Goal: Task Accomplishment & Management: Use online tool/utility

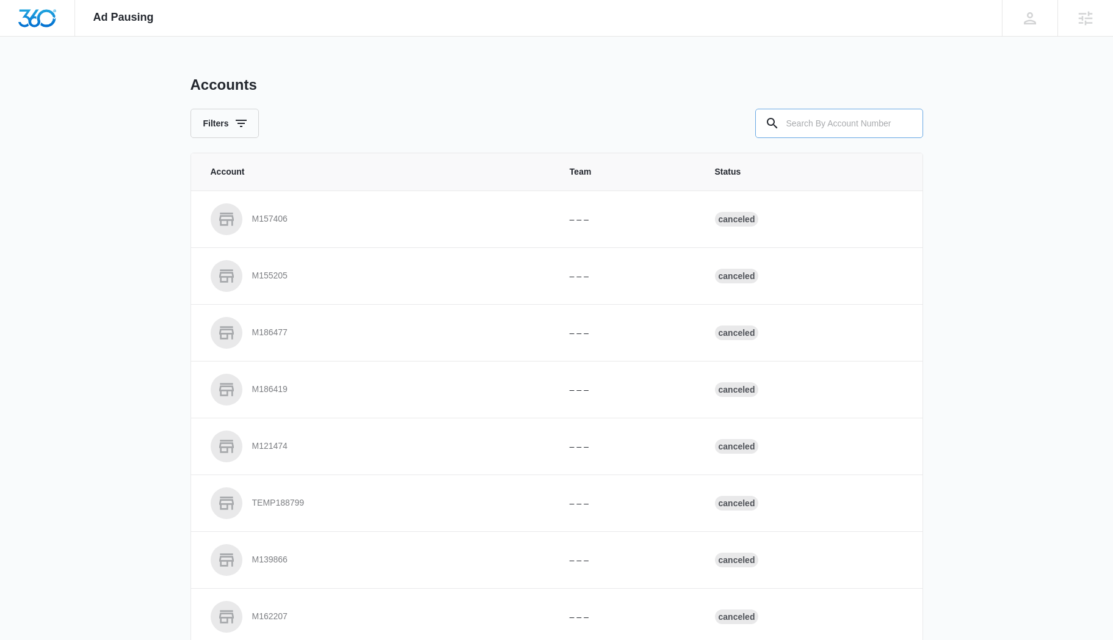
click at [809, 118] on input "text" at bounding box center [839, 123] width 168 height 29
paste input "M182443"
type input "M182443"
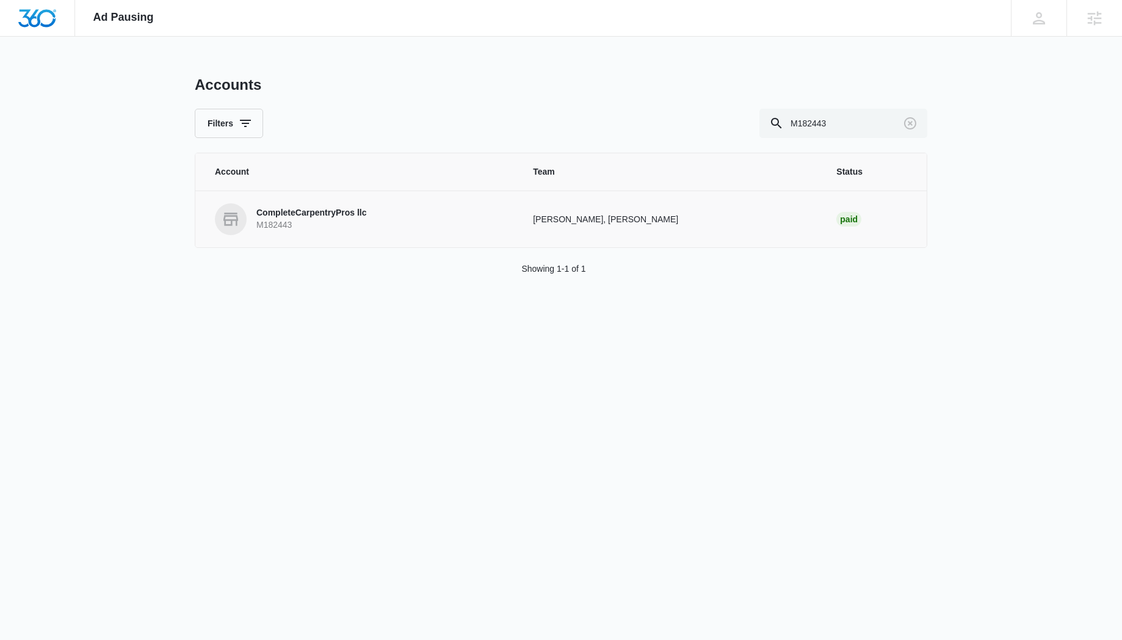
click at [283, 203] on link "CompleteCarpentryPros llc M182443" at bounding box center [359, 219] width 289 height 32
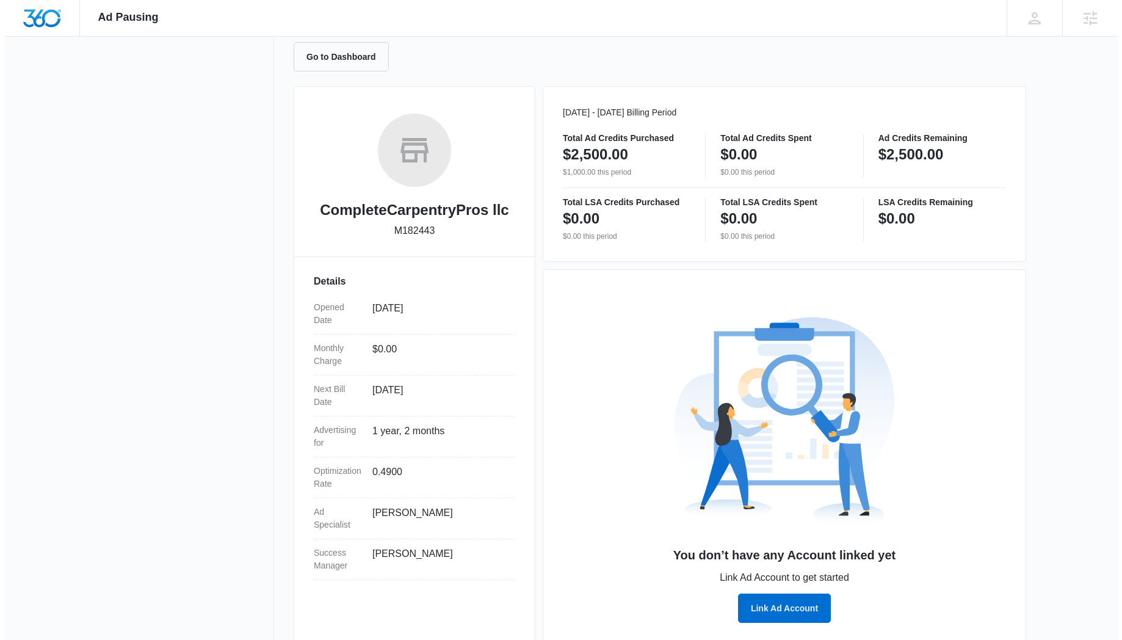
scroll to position [138, 0]
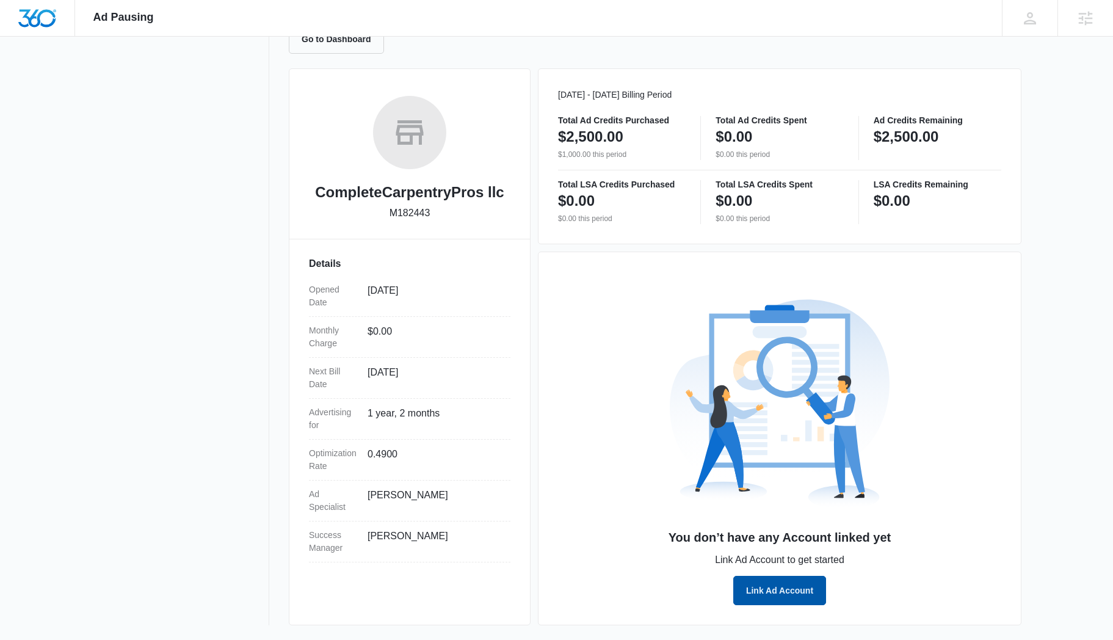
click at [782, 587] on button "Link Ad Account" at bounding box center [779, 590] width 93 height 29
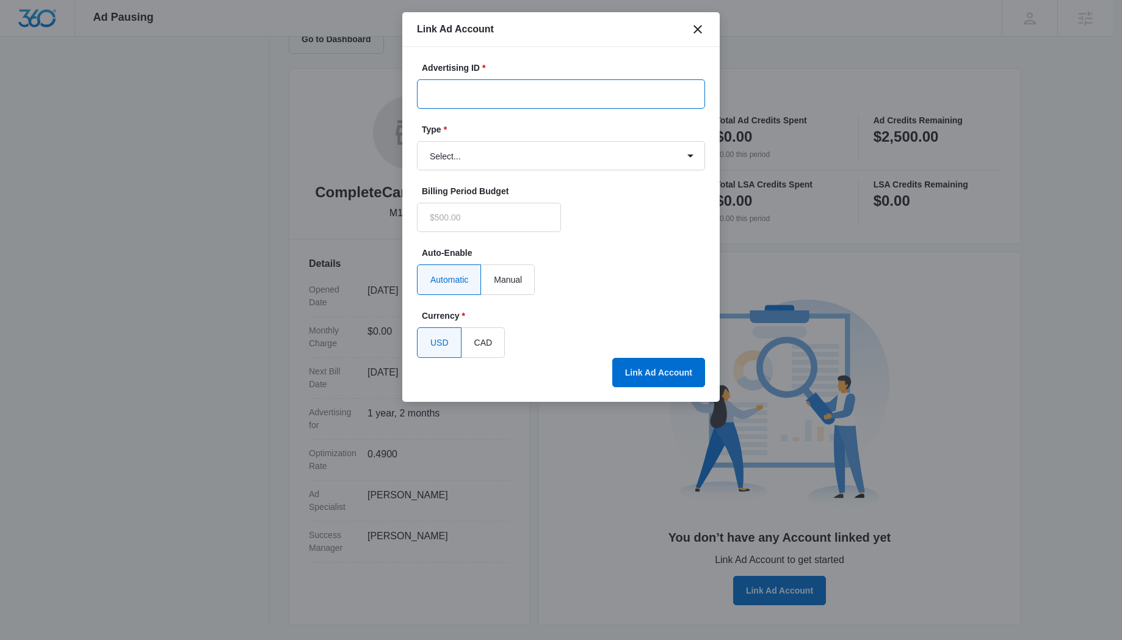
click at [467, 87] on input "Advertising ID *" at bounding box center [561, 93] width 288 height 29
type input "$0.00"
paste input "320-104-6543"
type input "320-104-6543"
click at [685, 156] on select "Select... Bing Ads Facebook Ads Google Ads" at bounding box center [561, 155] width 288 height 29
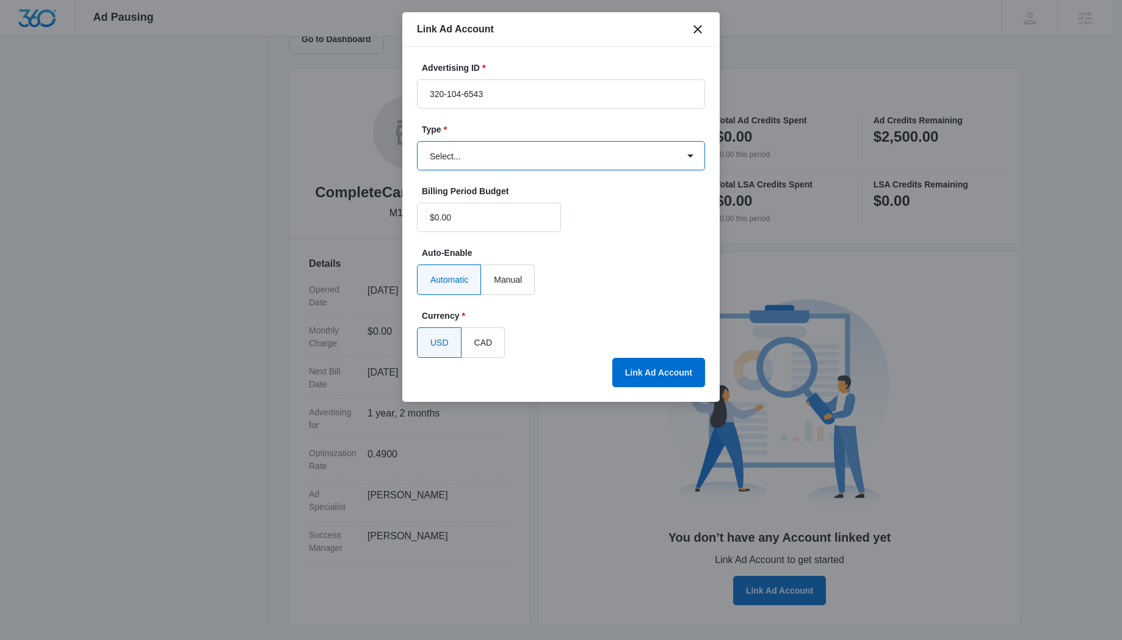
select select "google"
click at [417, 141] on select "Select... Bing Ads Facebook Ads Google Ads" at bounding box center [561, 155] width 288 height 29
click at [675, 376] on button "Link Ad Account" at bounding box center [659, 372] width 93 height 29
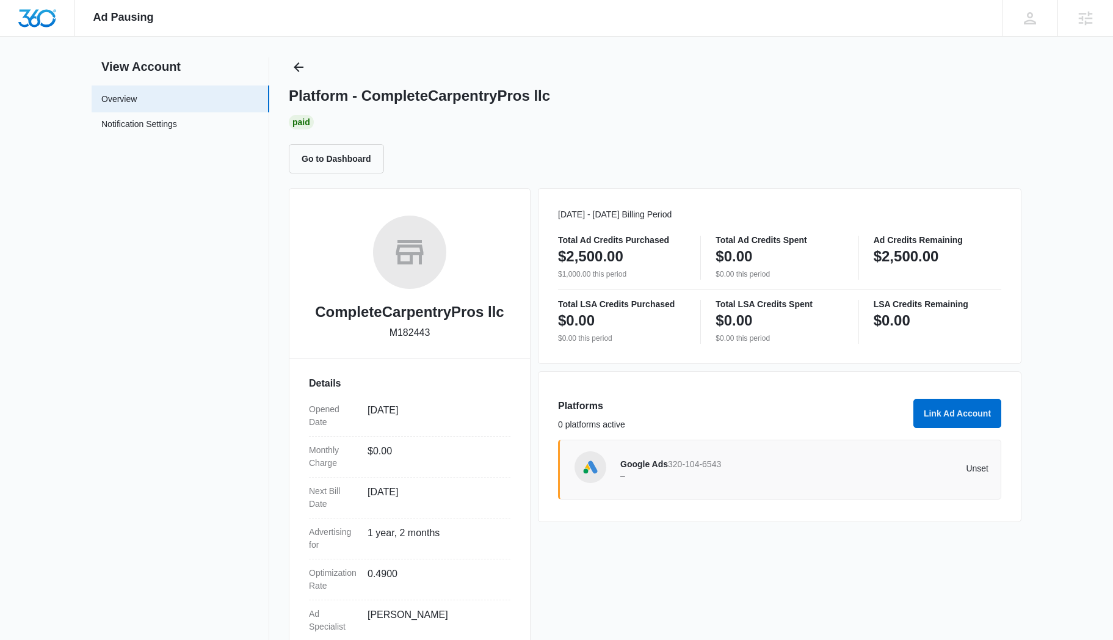
scroll to position [0, 0]
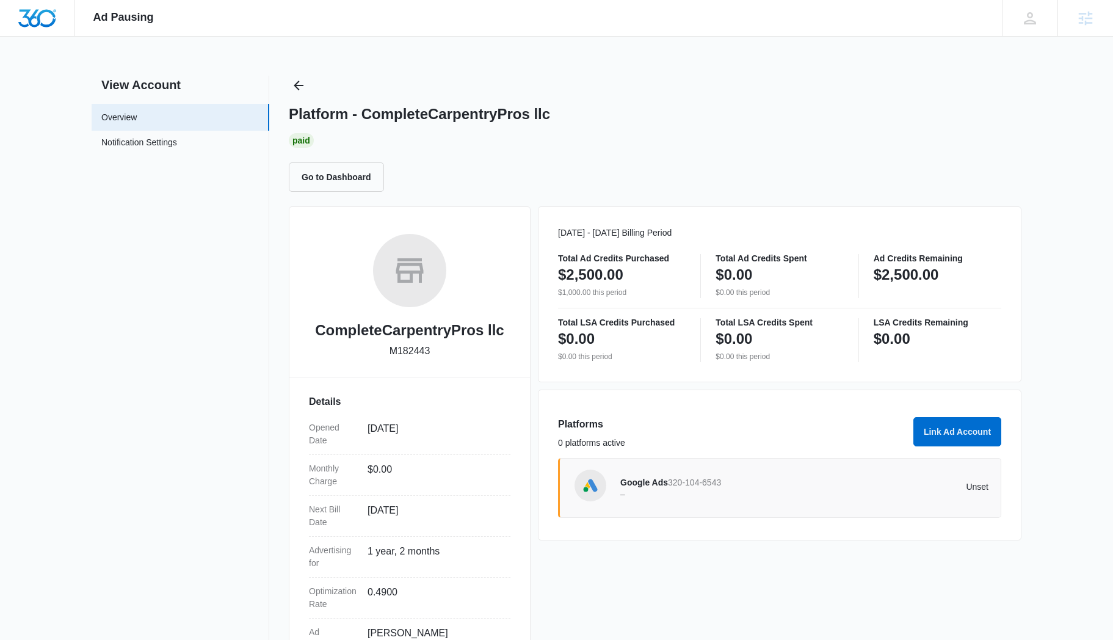
click at [45, 22] on img "Dashboard" at bounding box center [37, 18] width 39 height 18
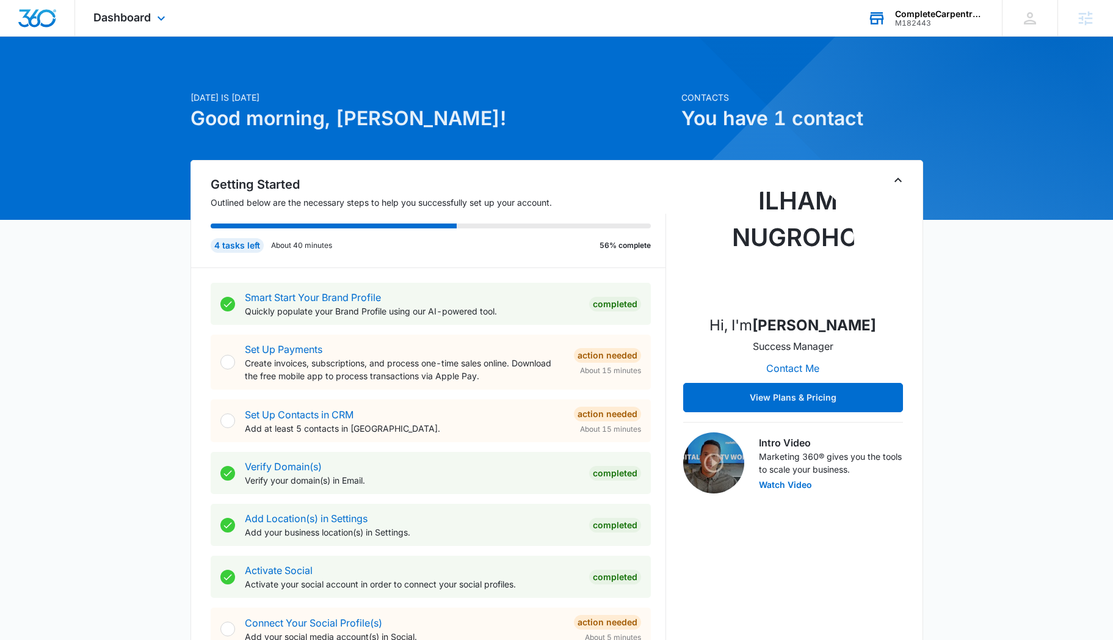
click at [954, 21] on div "M182443" at bounding box center [939, 23] width 89 height 9
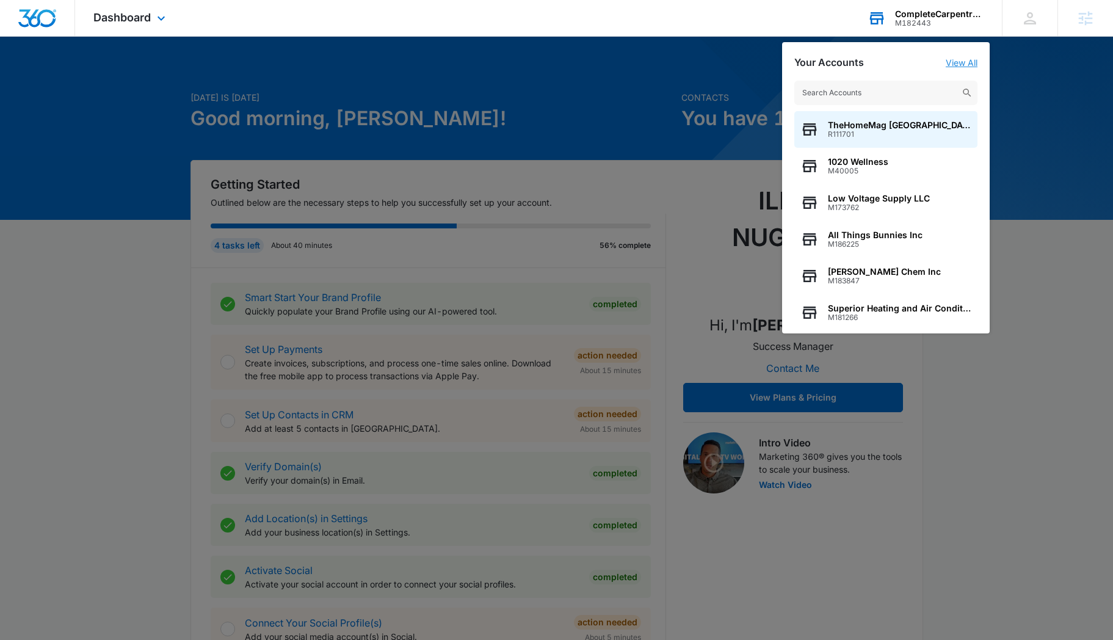
click at [961, 65] on link "View All" at bounding box center [962, 62] width 32 height 10
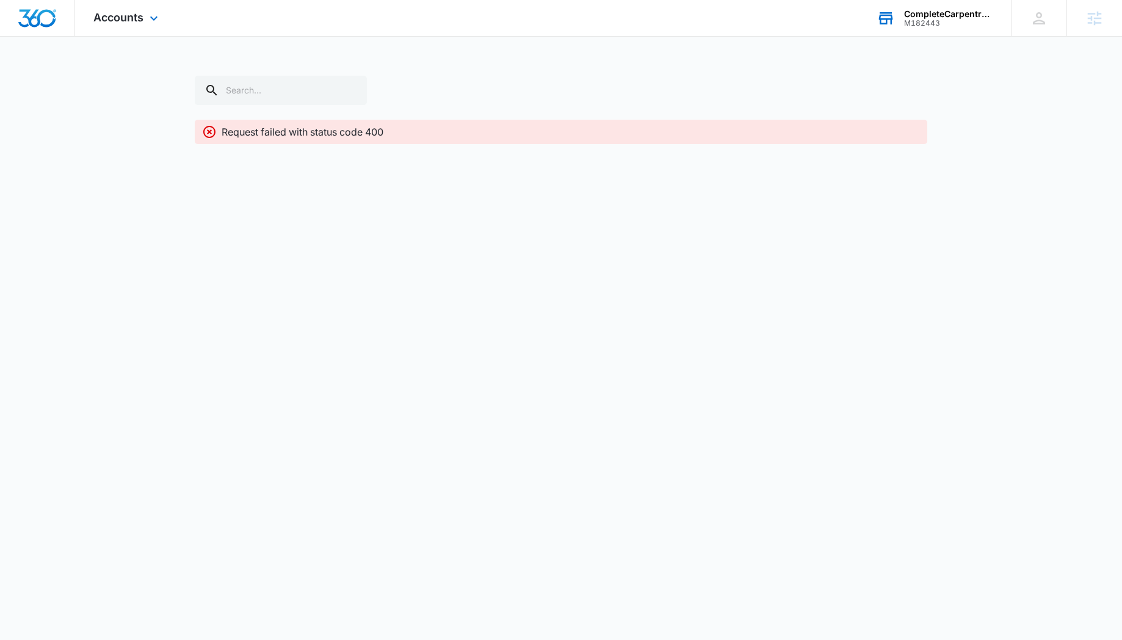
click at [923, 15] on div "CompleteCarpentryPros llc" at bounding box center [948, 14] width 89 height 10
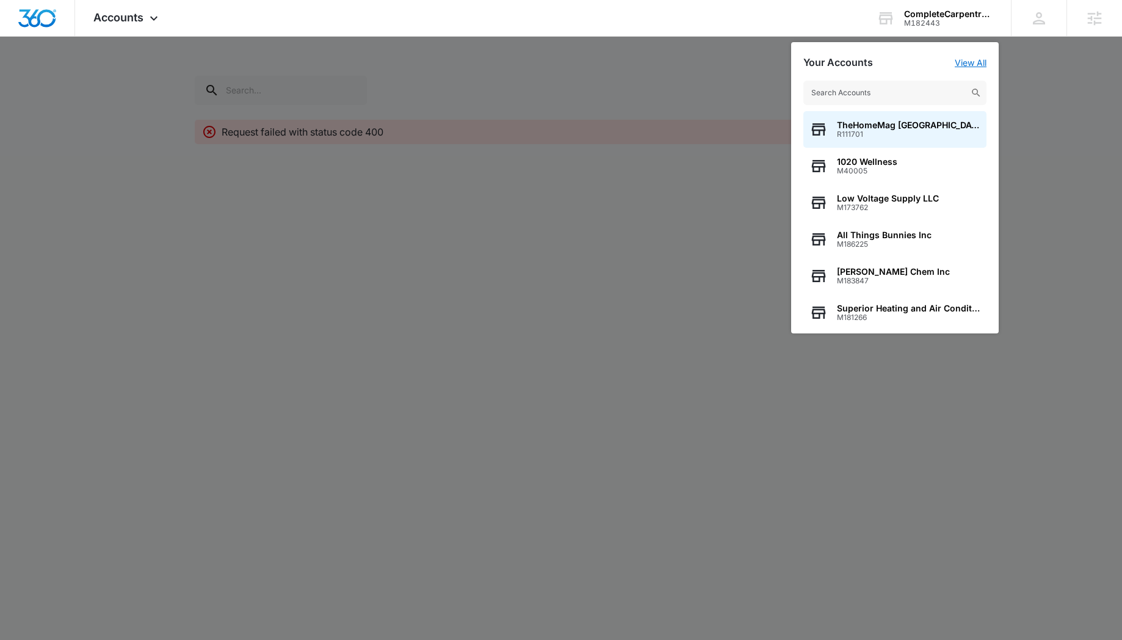
click at [965, 64] on link "View All" at bounding box center [971, 62] width 32 height 10
